Goal: Task Accomplishment & Management: Complete application form

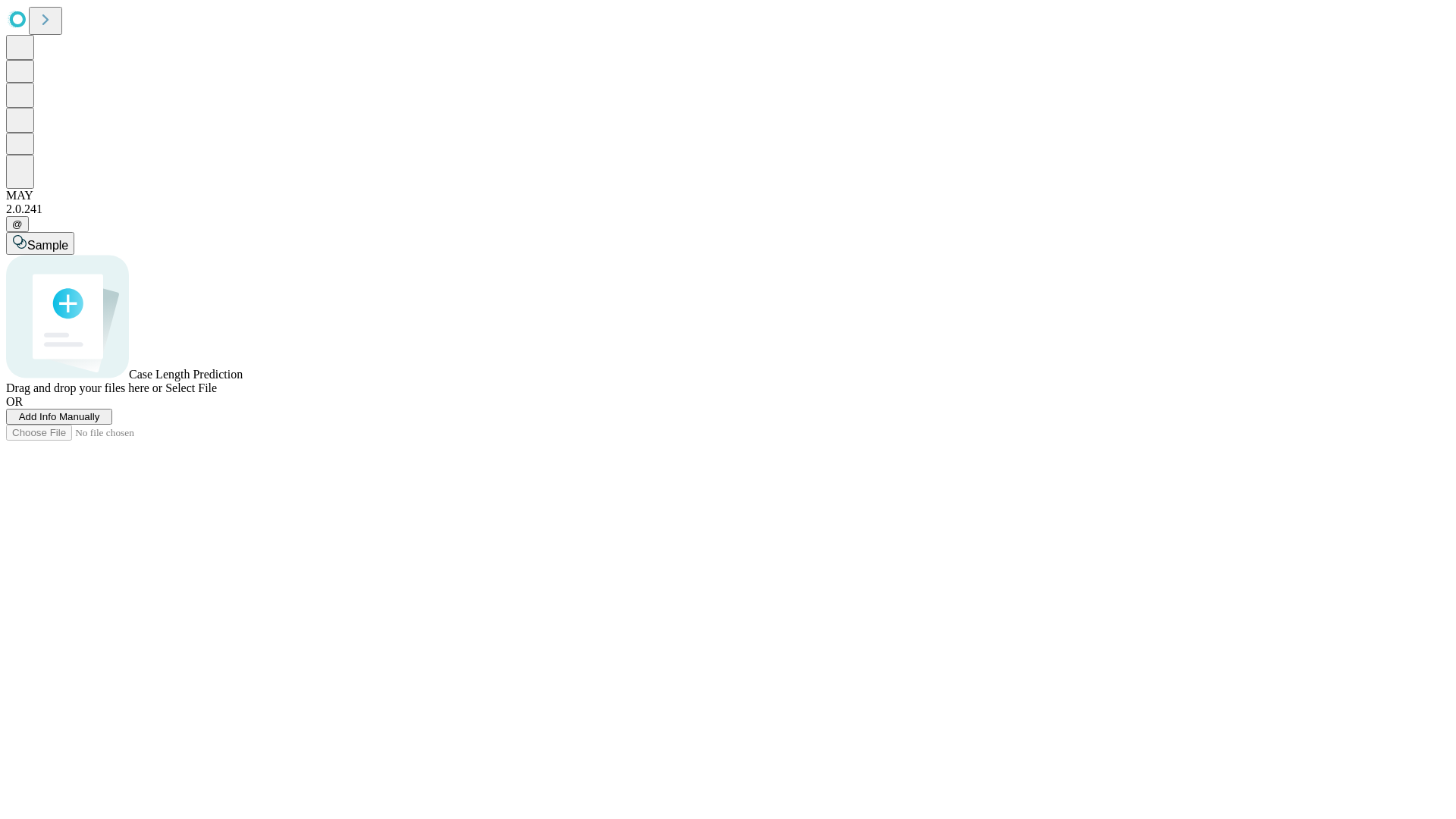
click at [100, 422] on span "Add Info Manually" at bounding box center [59, 417] width 81 height 12
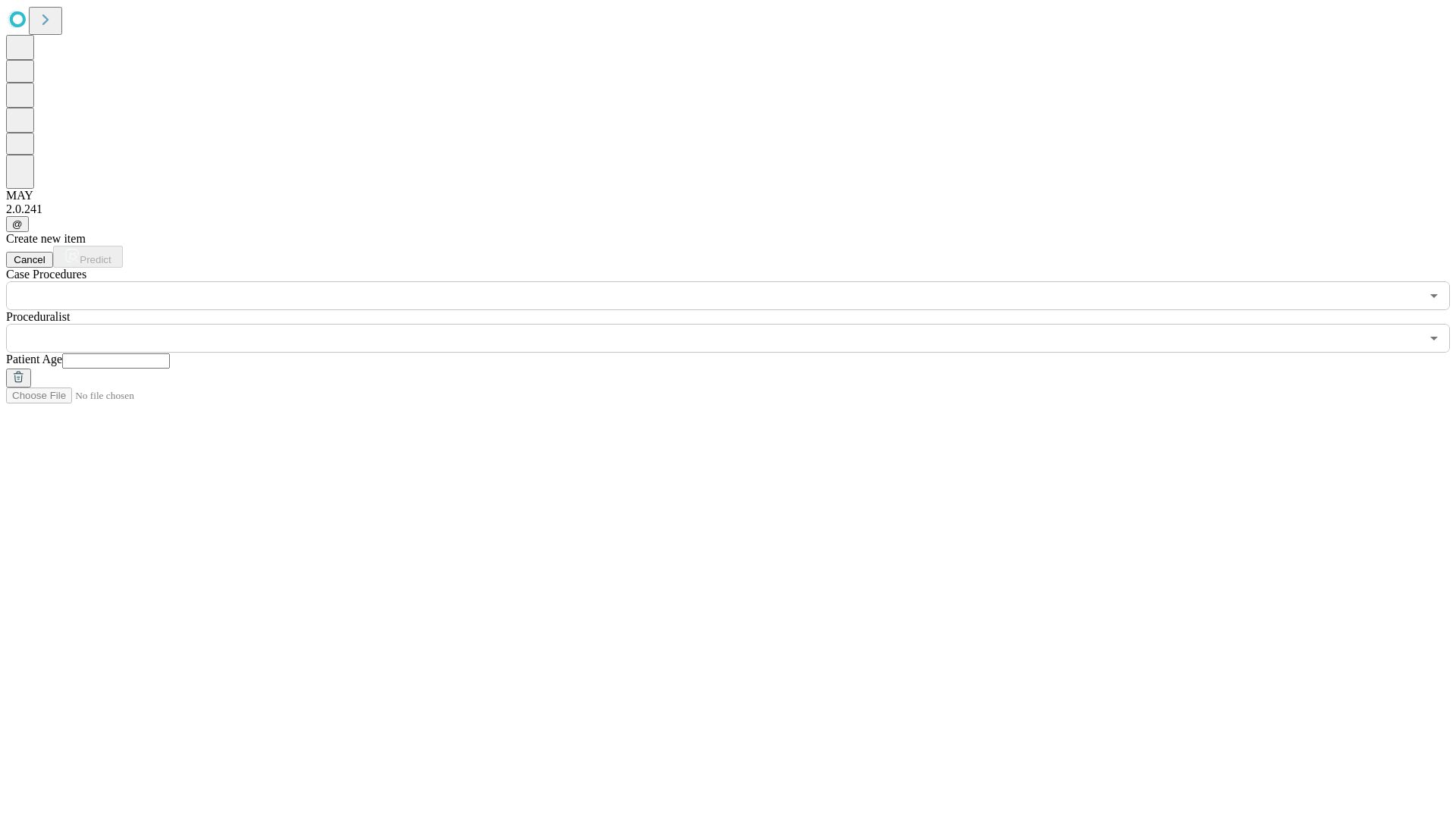
click at [170, 353] on input "text" at bounding box center [116, 360] width 108 height 15
type input "**"
click at [739, 324] on input "text" at bounding box center [713, 338] width 1414 height 29
